Goal: Complete application form

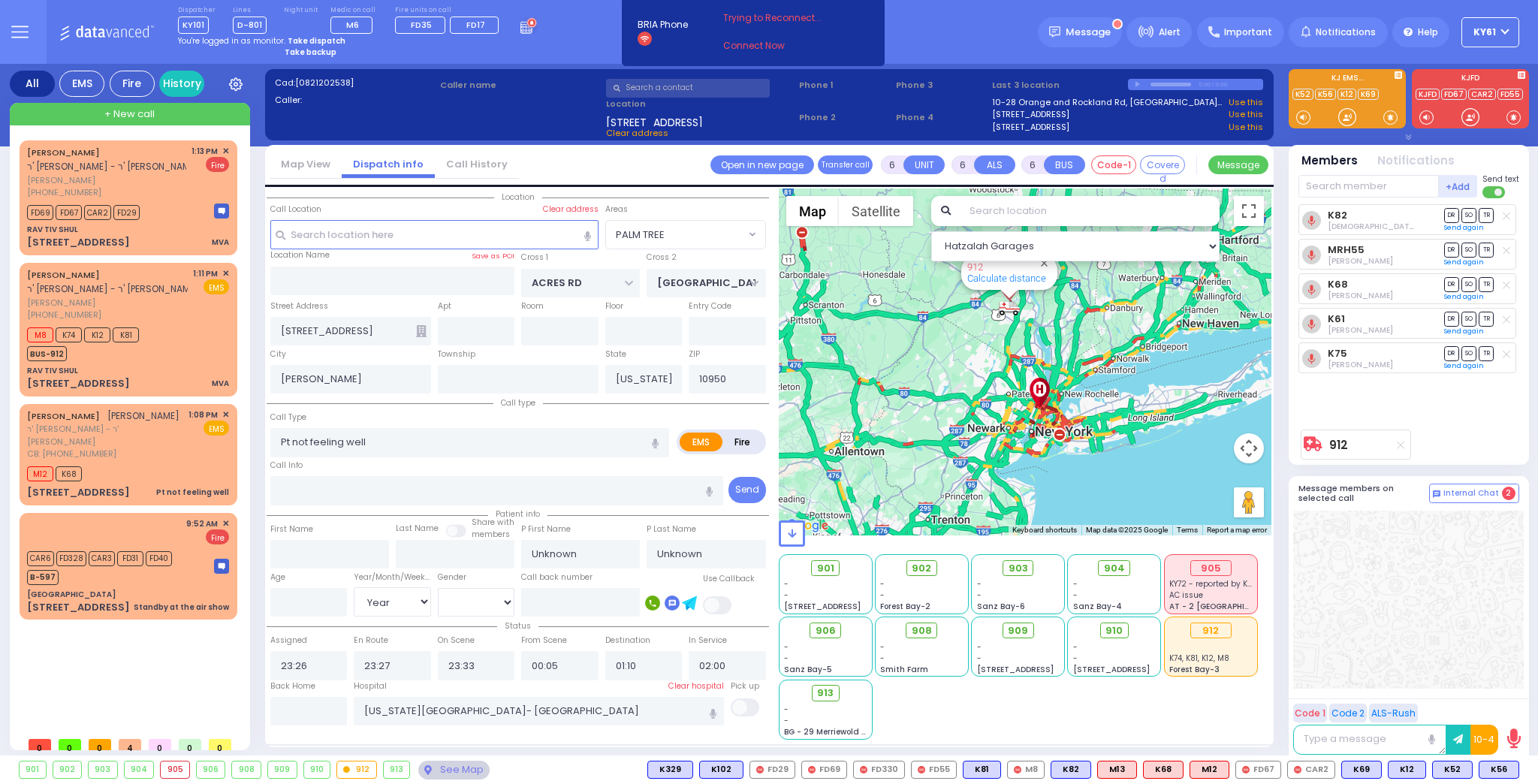
select select "PALM TREE"
select select "Year"
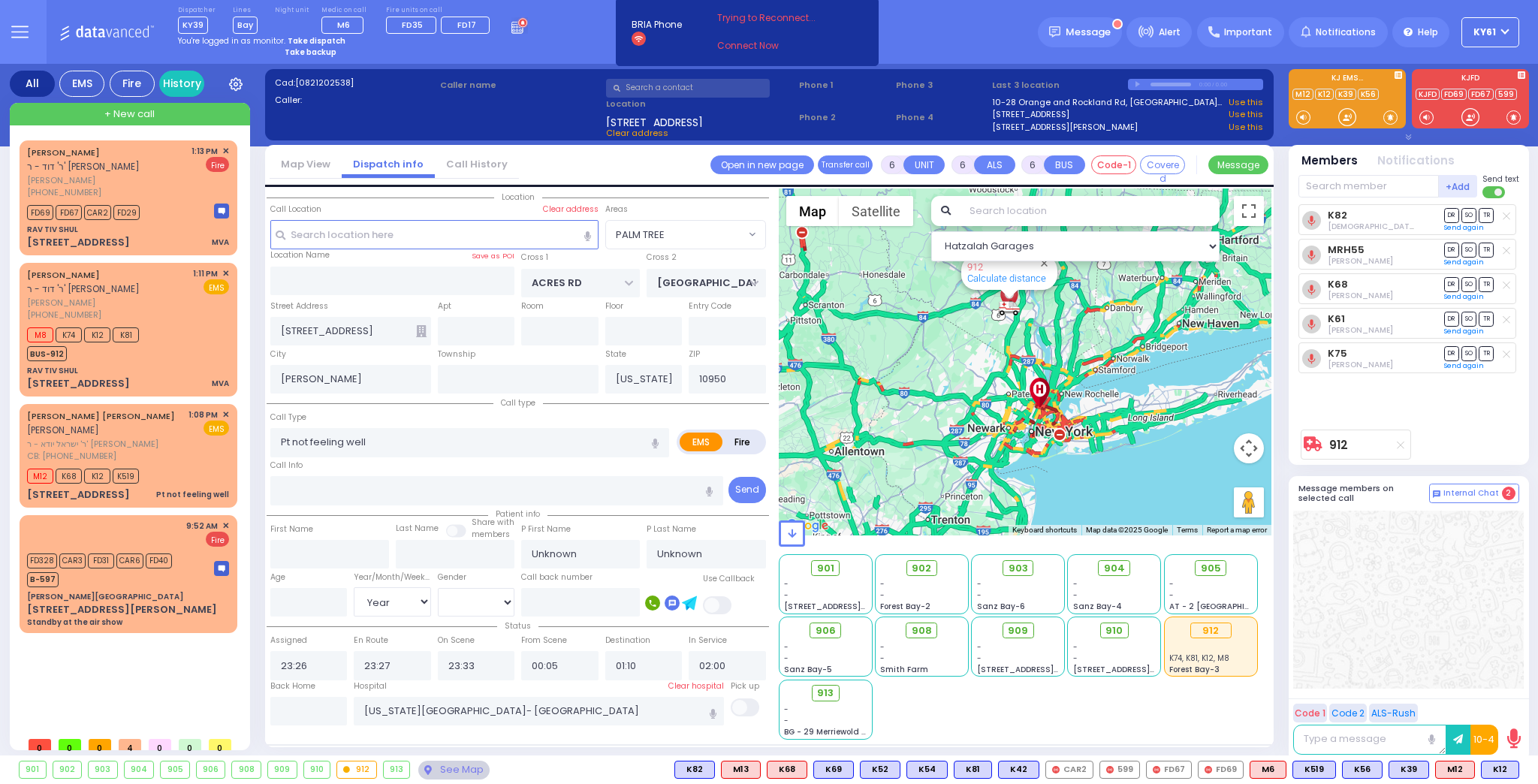
select select "PALM TREE"
select select "Year"
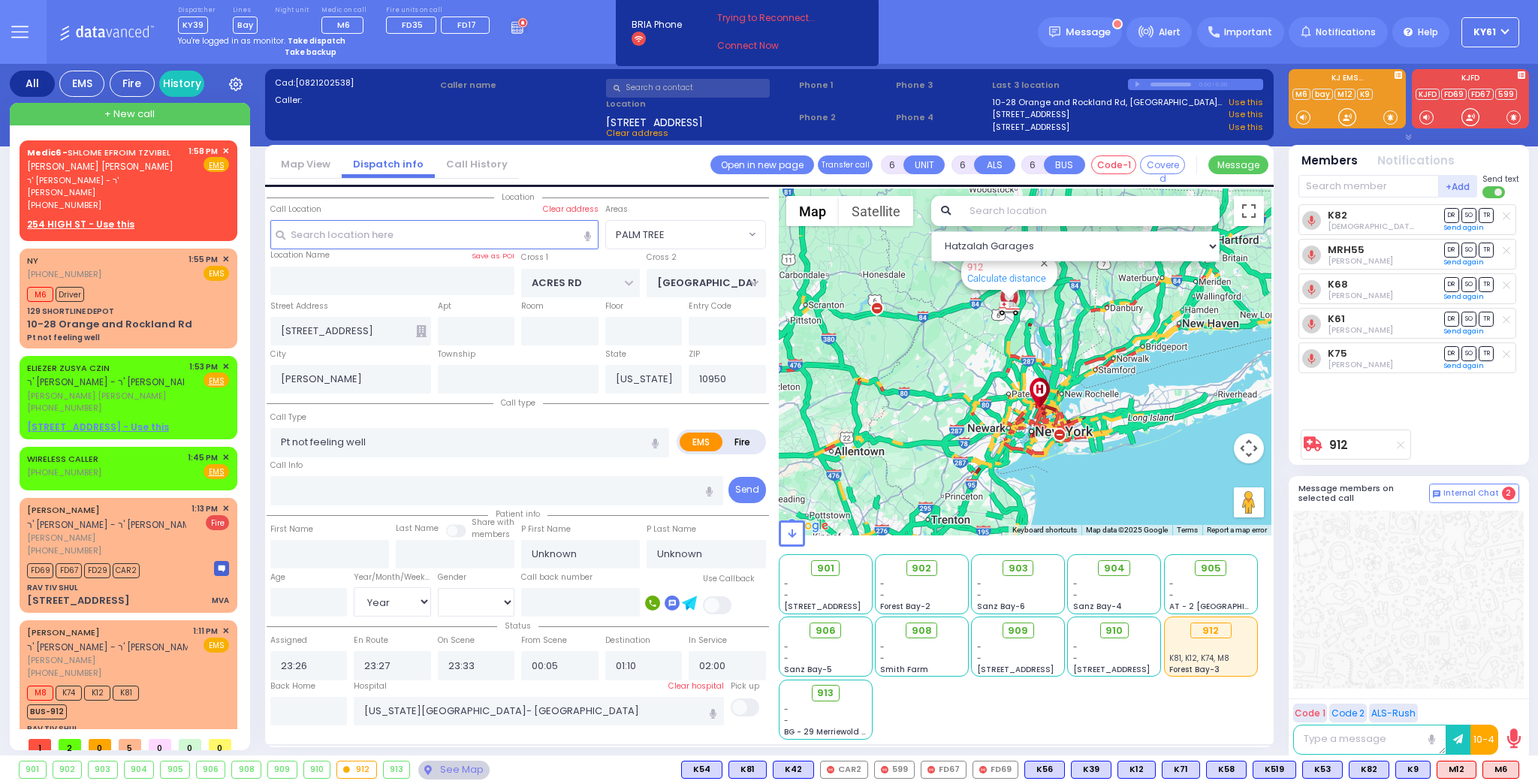
select select "PALM TREE"
select select "Year"
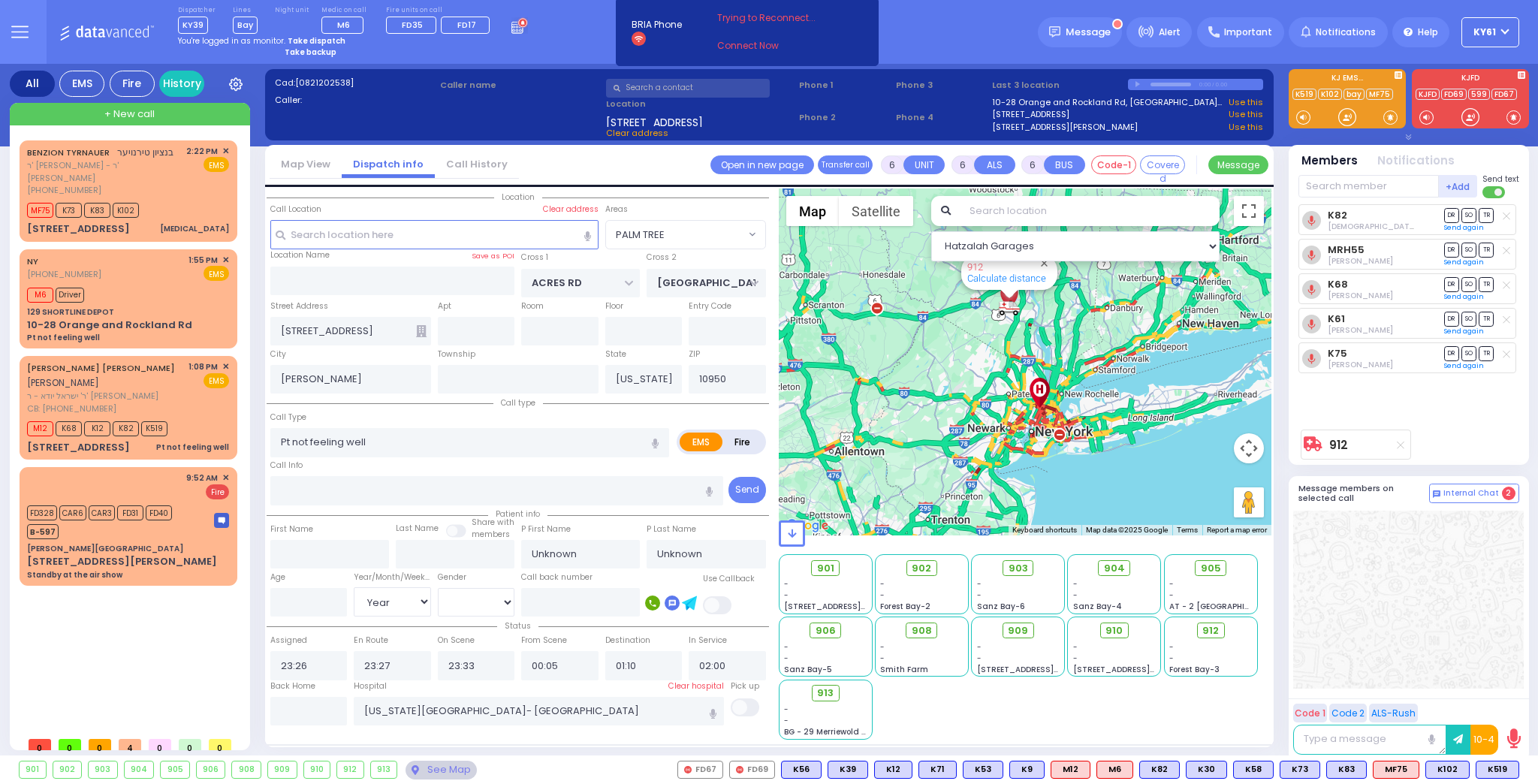
select select "PALM TREE"
select select "Year"
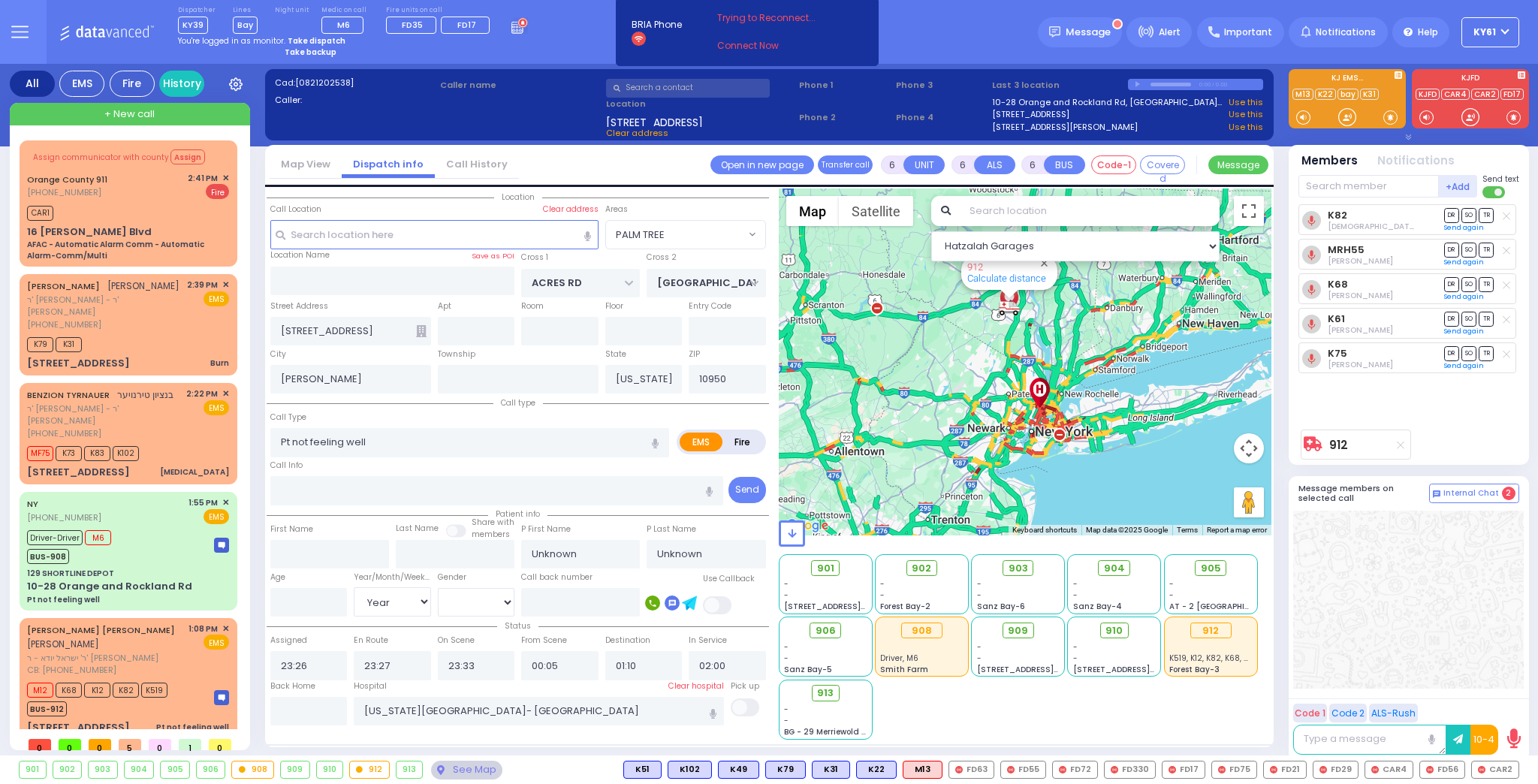
select select "PALM TREE"
select select "Year"
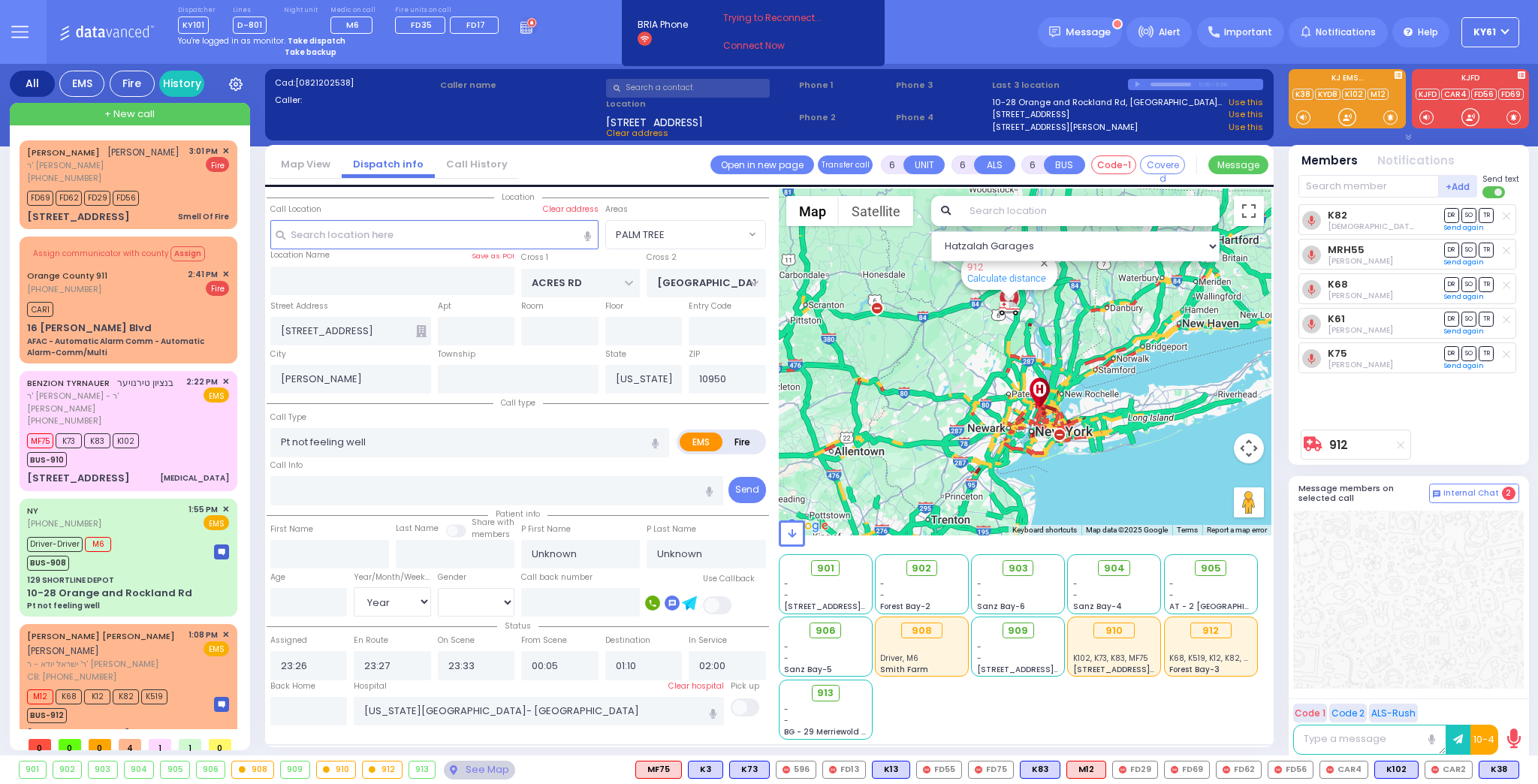
select select "PALM TREE"
select select "Year"
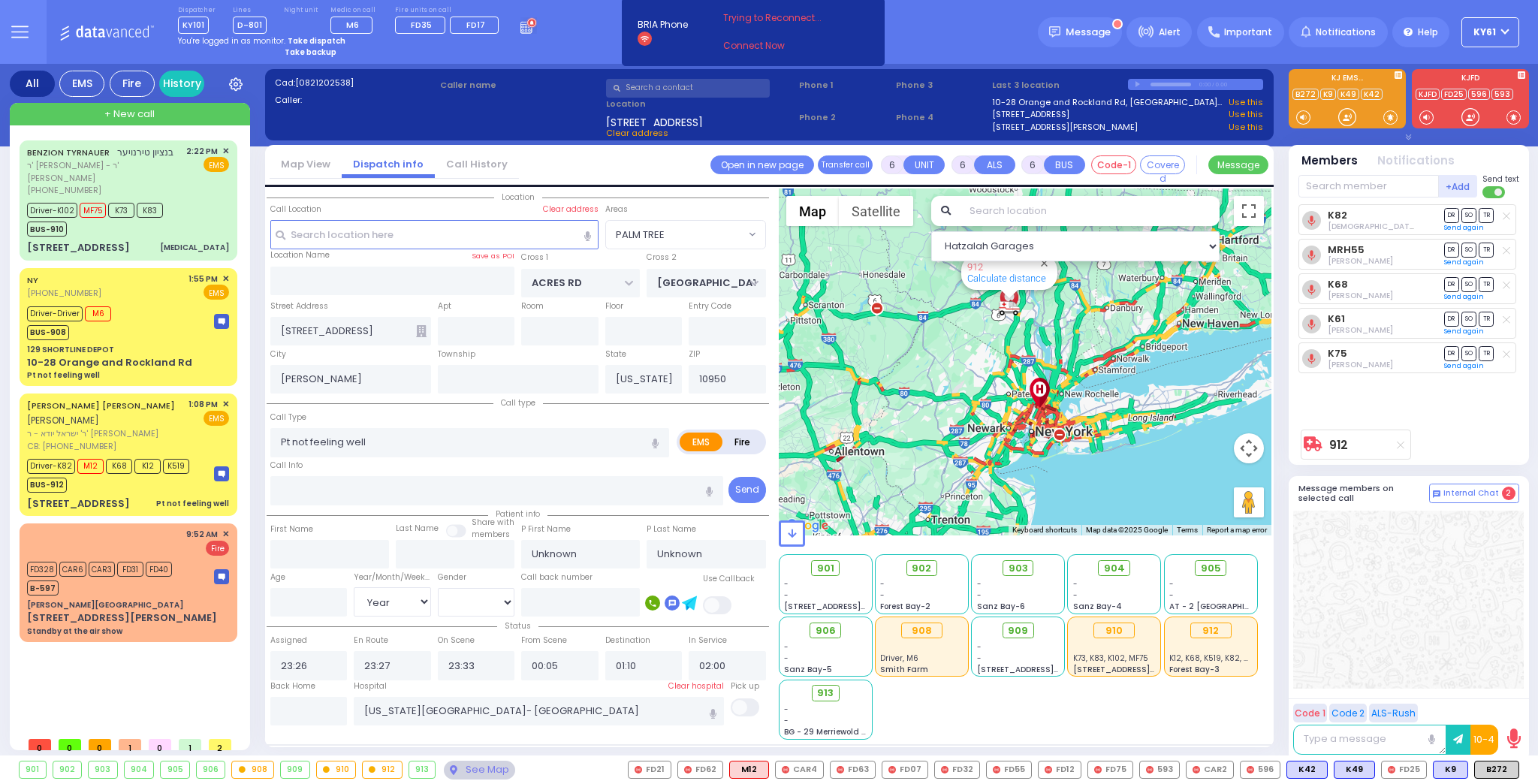
select select "PALM TREE"
select select "Year"
